Goal: Check status: Check status

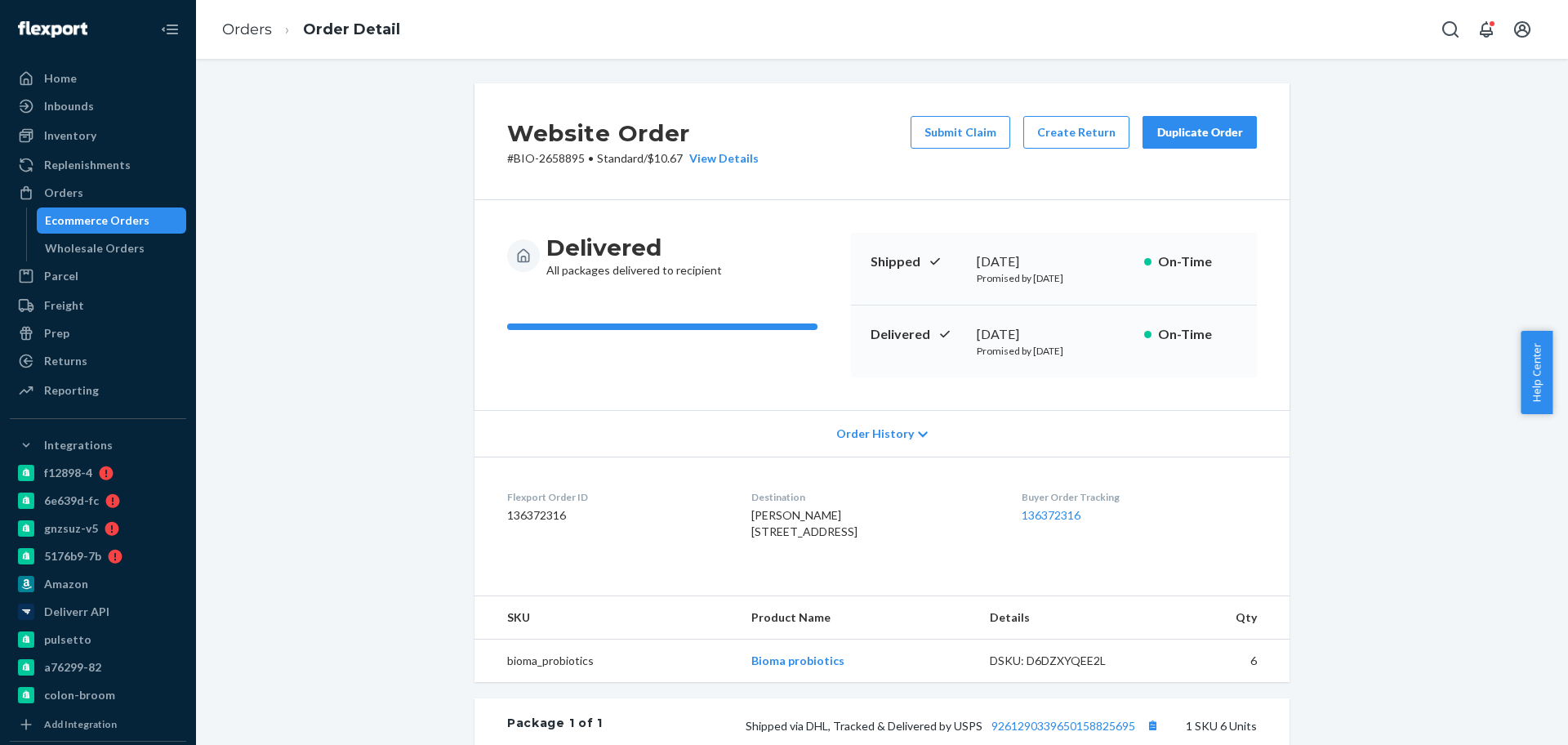
click at [256, 38] on li "Orders" at bounding box center [247, 30] width 50 height 21
click at [256, 34] on link "Orders" at bounding box center [247, 29] width 50 height 18
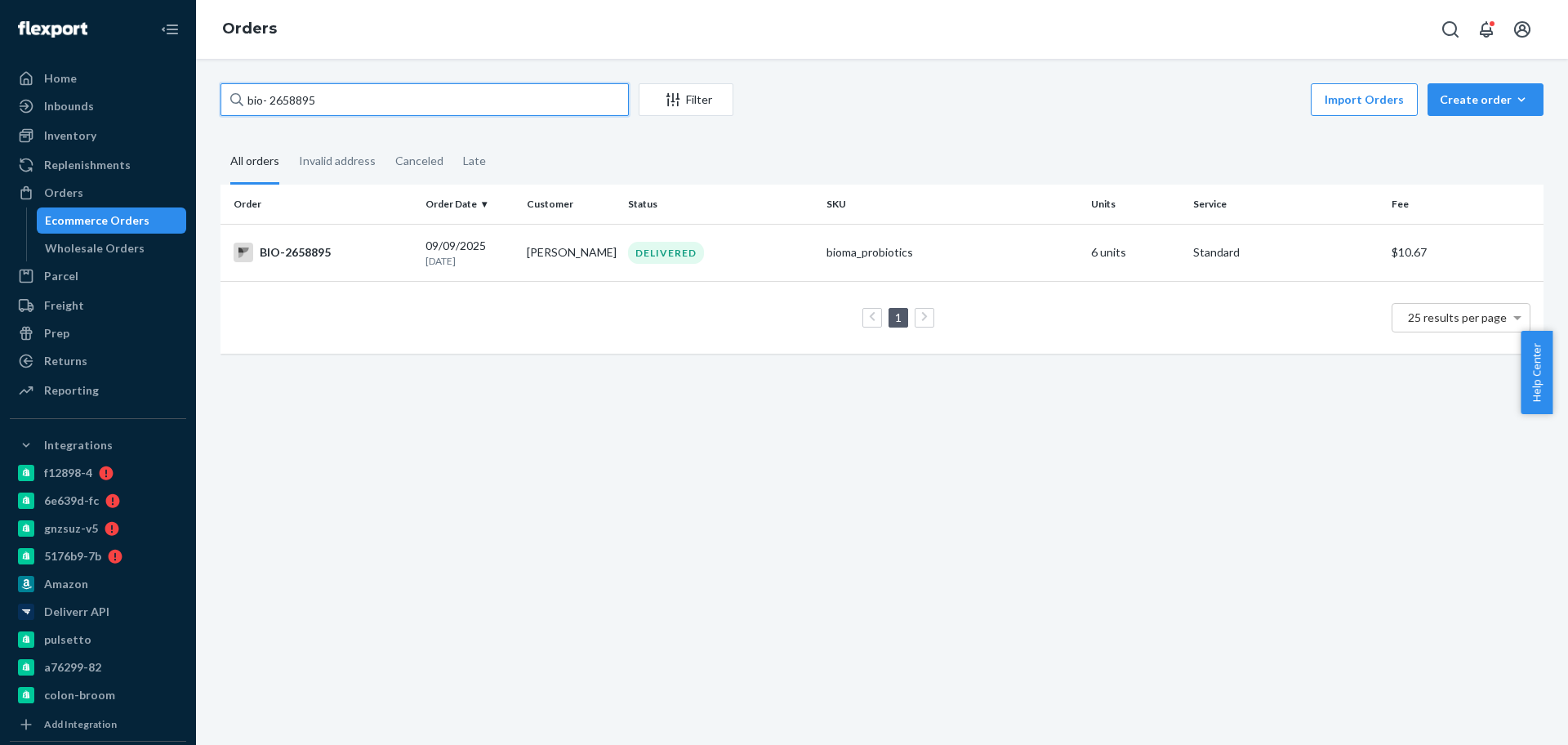
click at [309, 102] on input "bio- 2658895" at bounding box center [425, 99] width 408 height 33
paste input "777440"
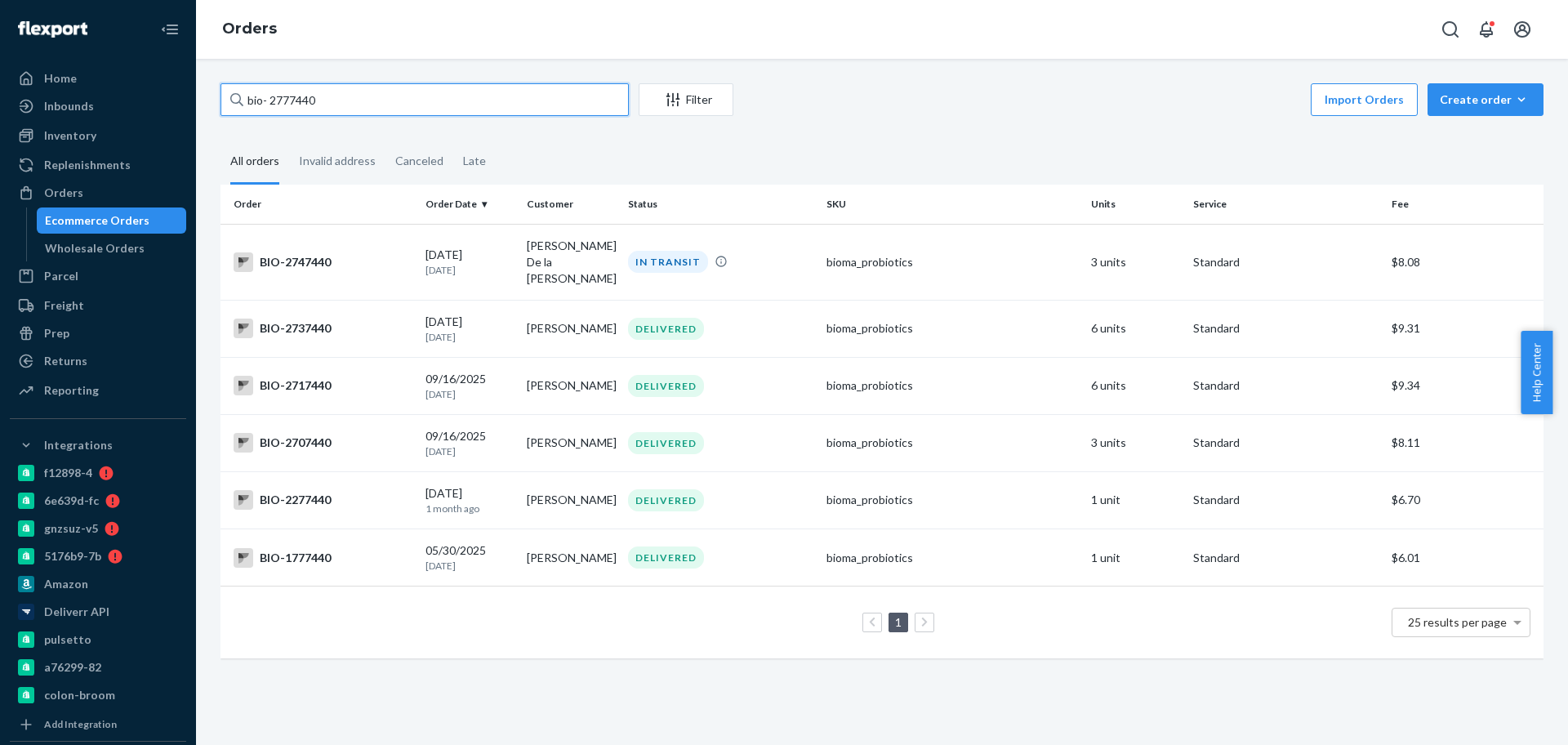
click at [299, 98] on input "bio- 2777440" at bounding box center [425, 99] width 408 height 33
paste input "4"
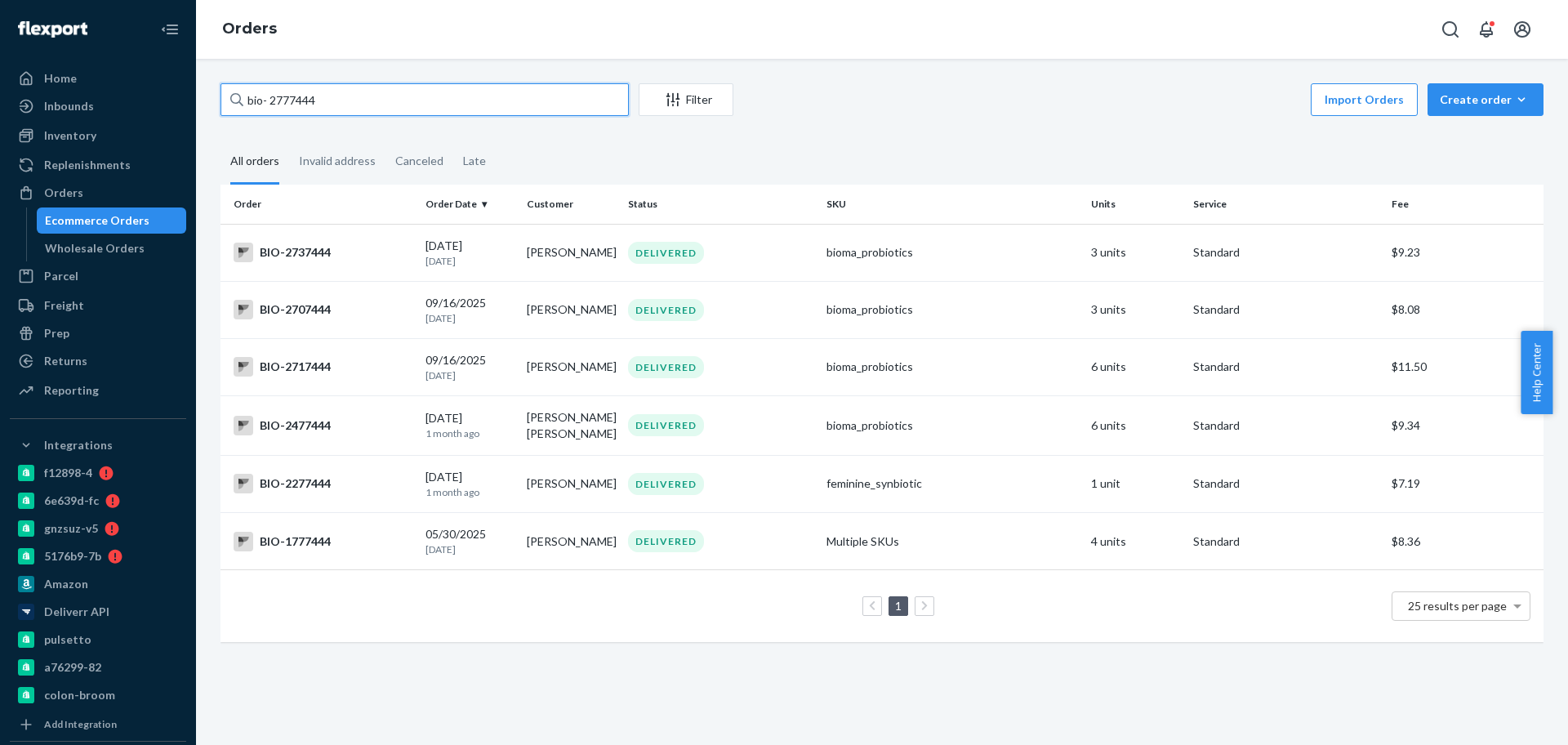
click at [309, 106] on input "bio- 2777444" at bounding box center [425, 99] width 408 height 33
click at [313, 106] on input "bio- 2777444" at bounding box center [425, 99] width 408 height 33
click at [286, 99] on input "bio- 2777444" at bounding box center [425, 99] width 408 height 33
paste input "6"
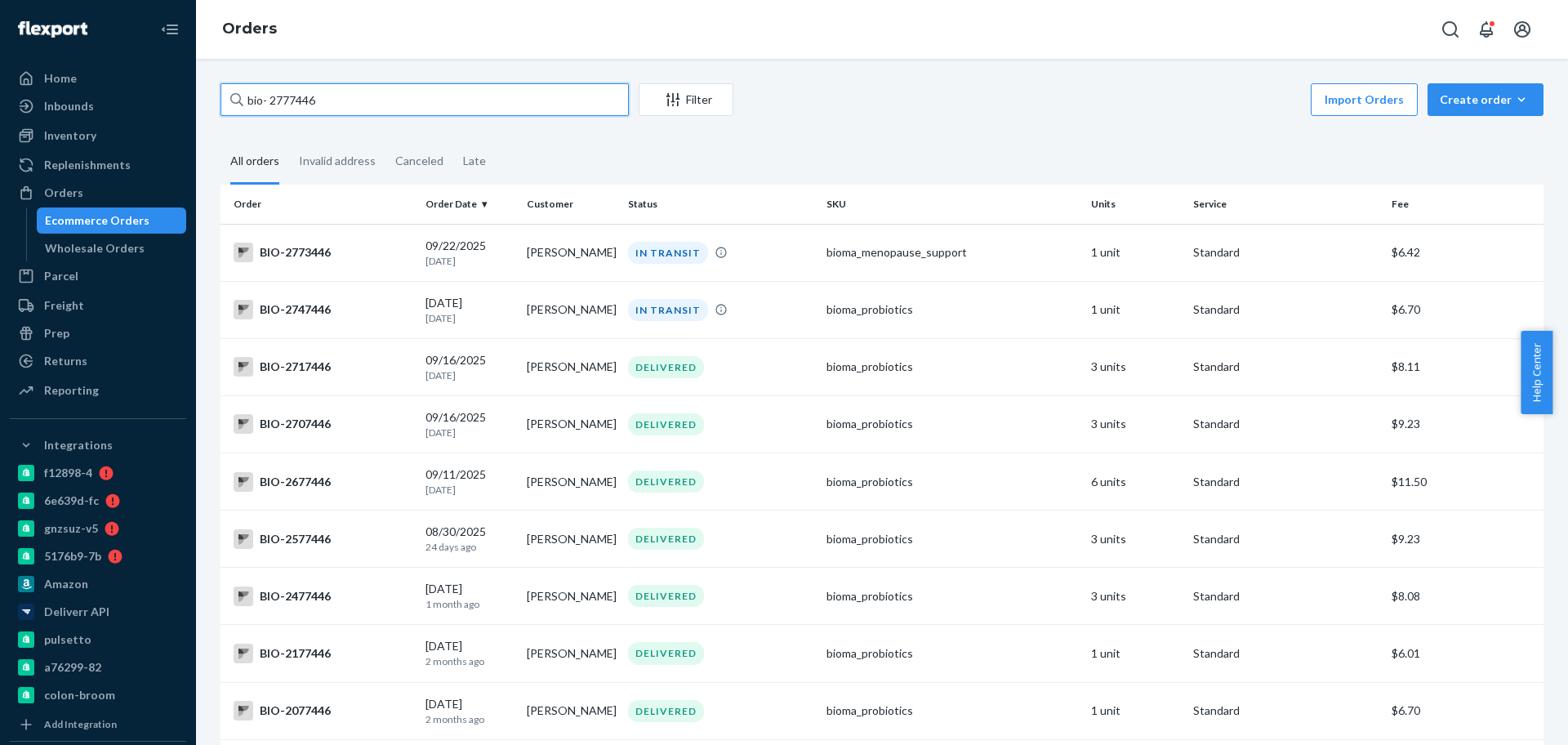
type input "bio- 2777446"
